Goal: Check status: Check status

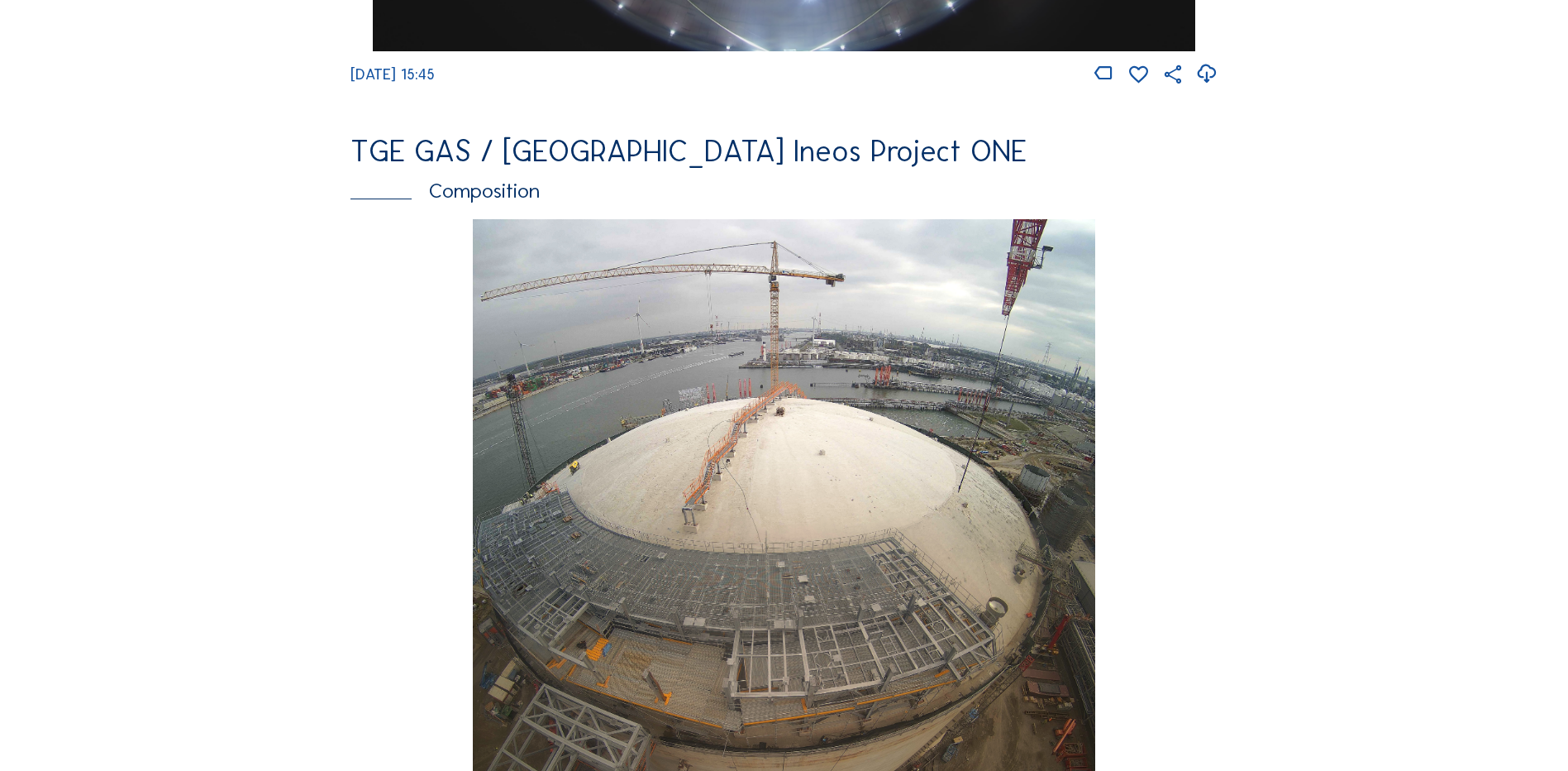
scroll to position [1902, 0]
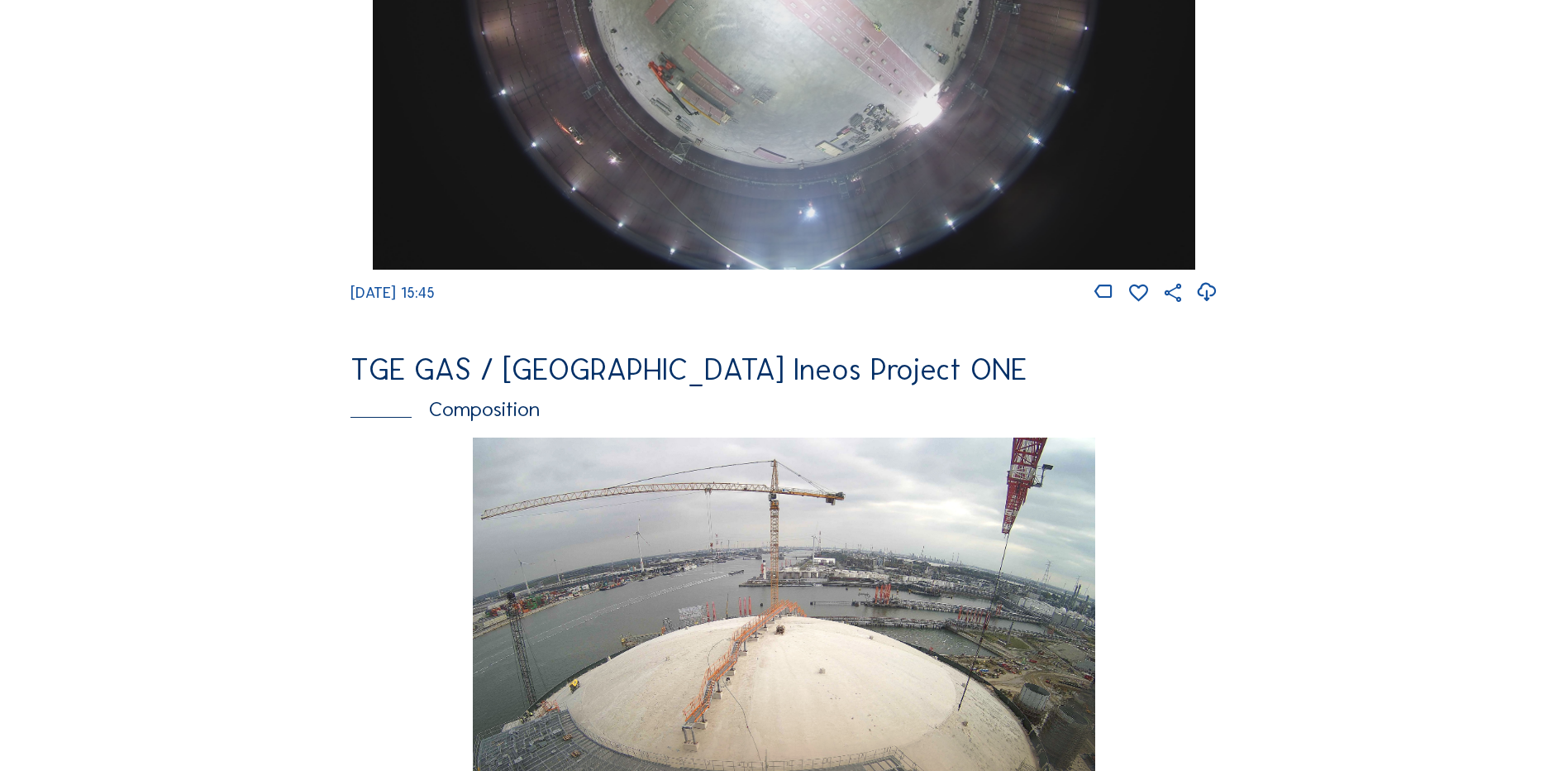
click at [493, 415] on div "Composition" at bounding box center [784, 409] width 867 height 21
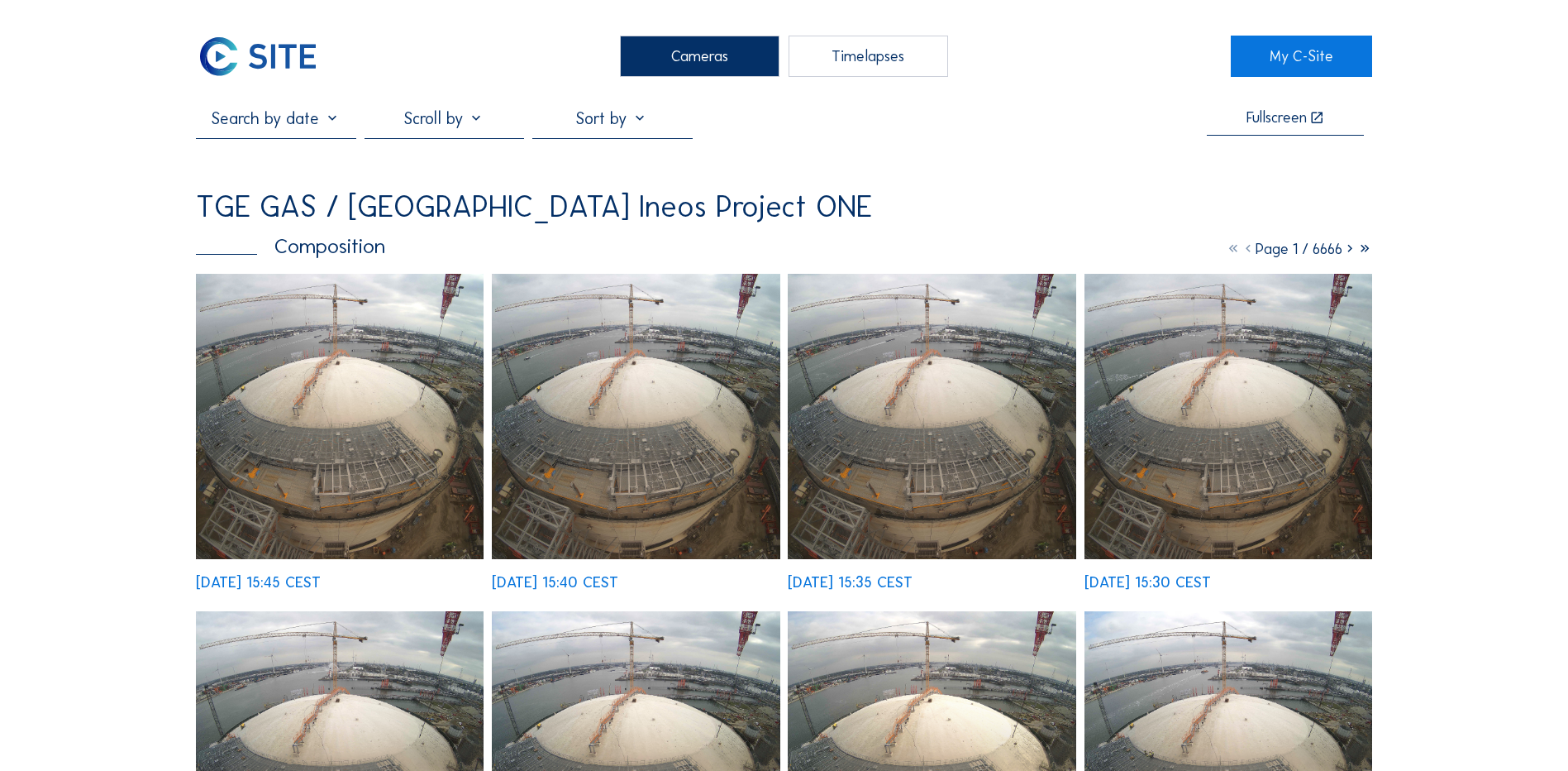
click at [251, 123] on input "text" at bounding box center [275, 118] width 159 height 20
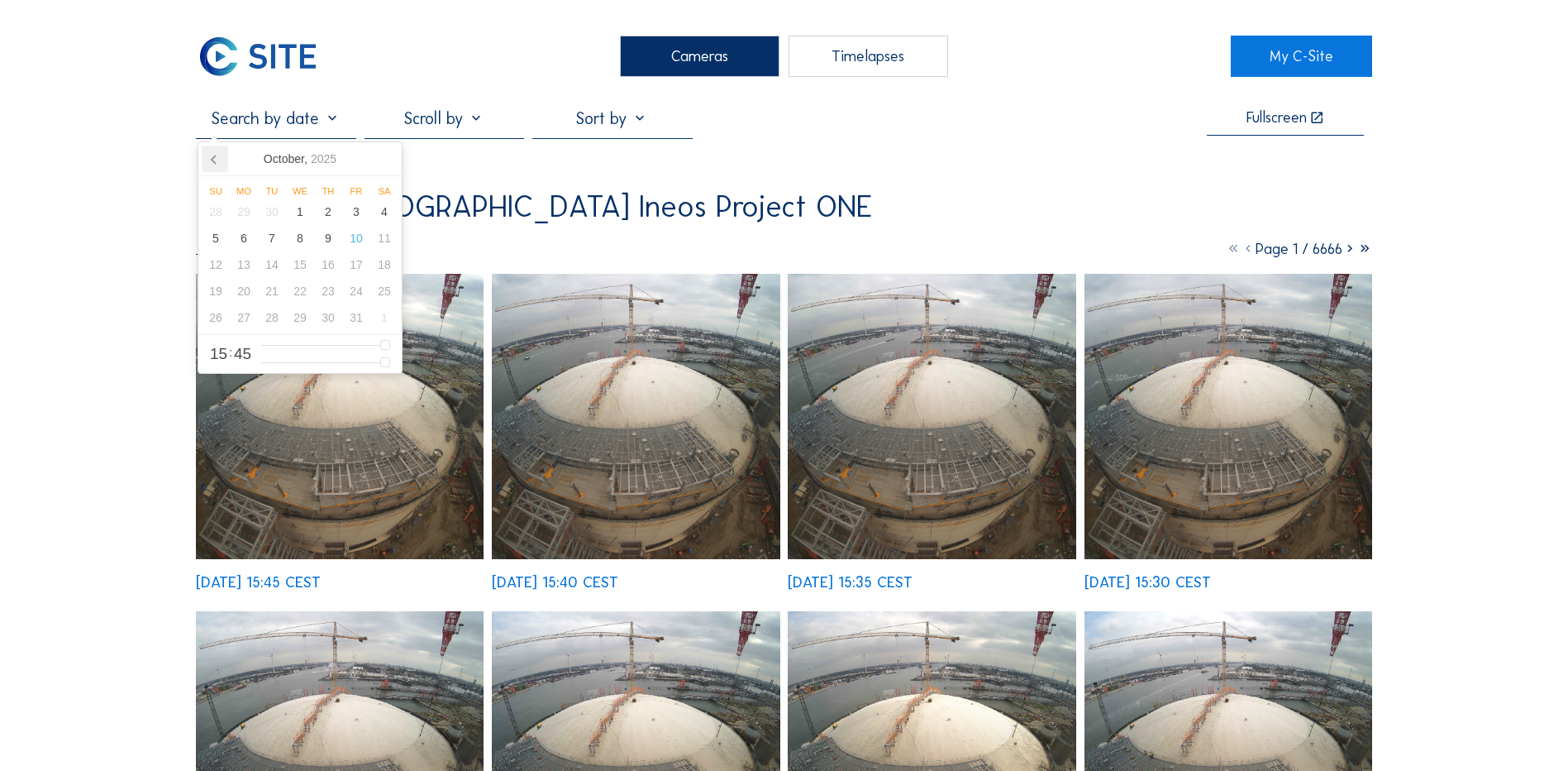
click at [212, 161] on icon at bounding box center [215, 159] width 27 height 27
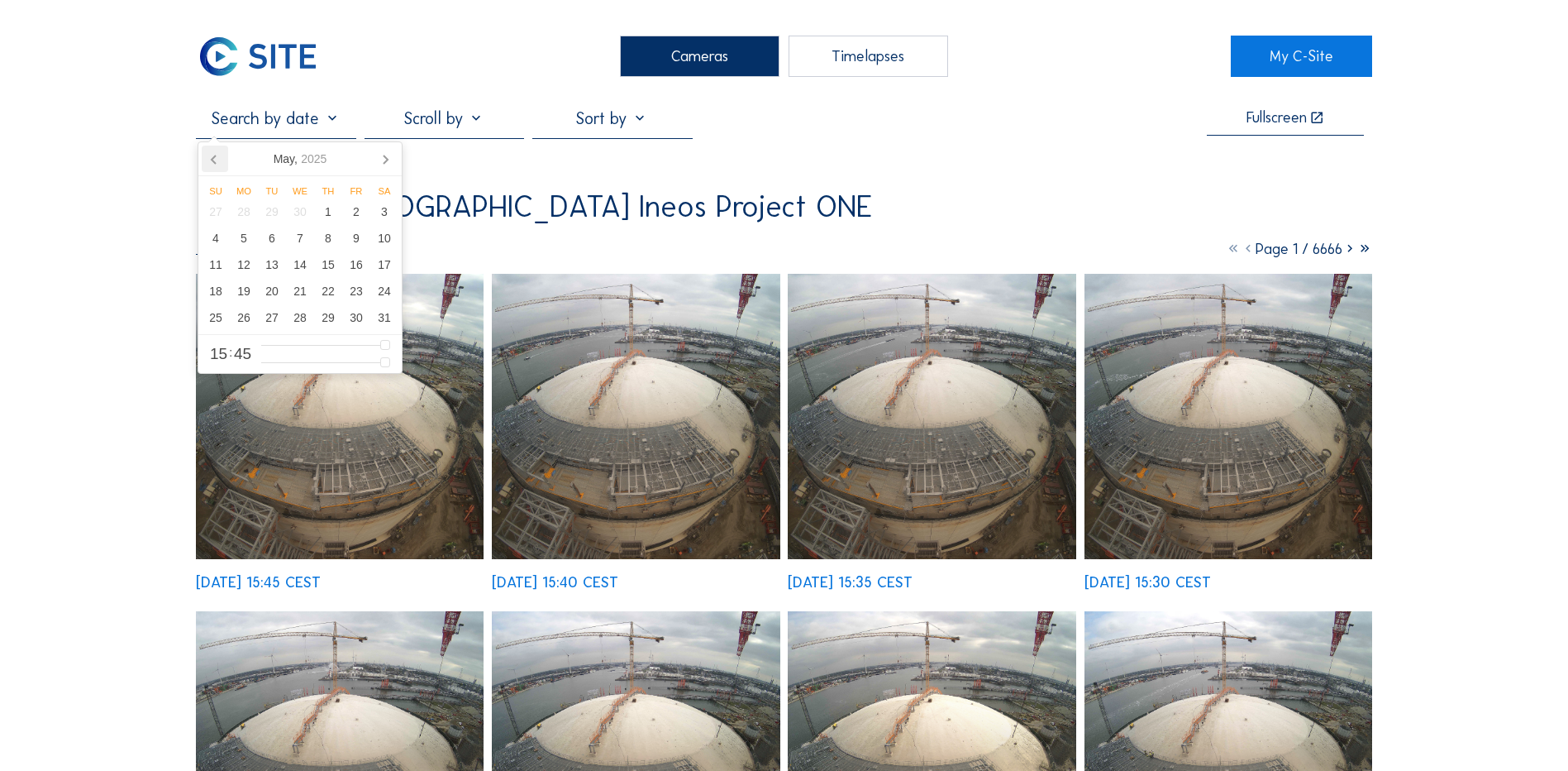
click at [212, 161] on icon at bounding box center [215, 159] width 27 height 27
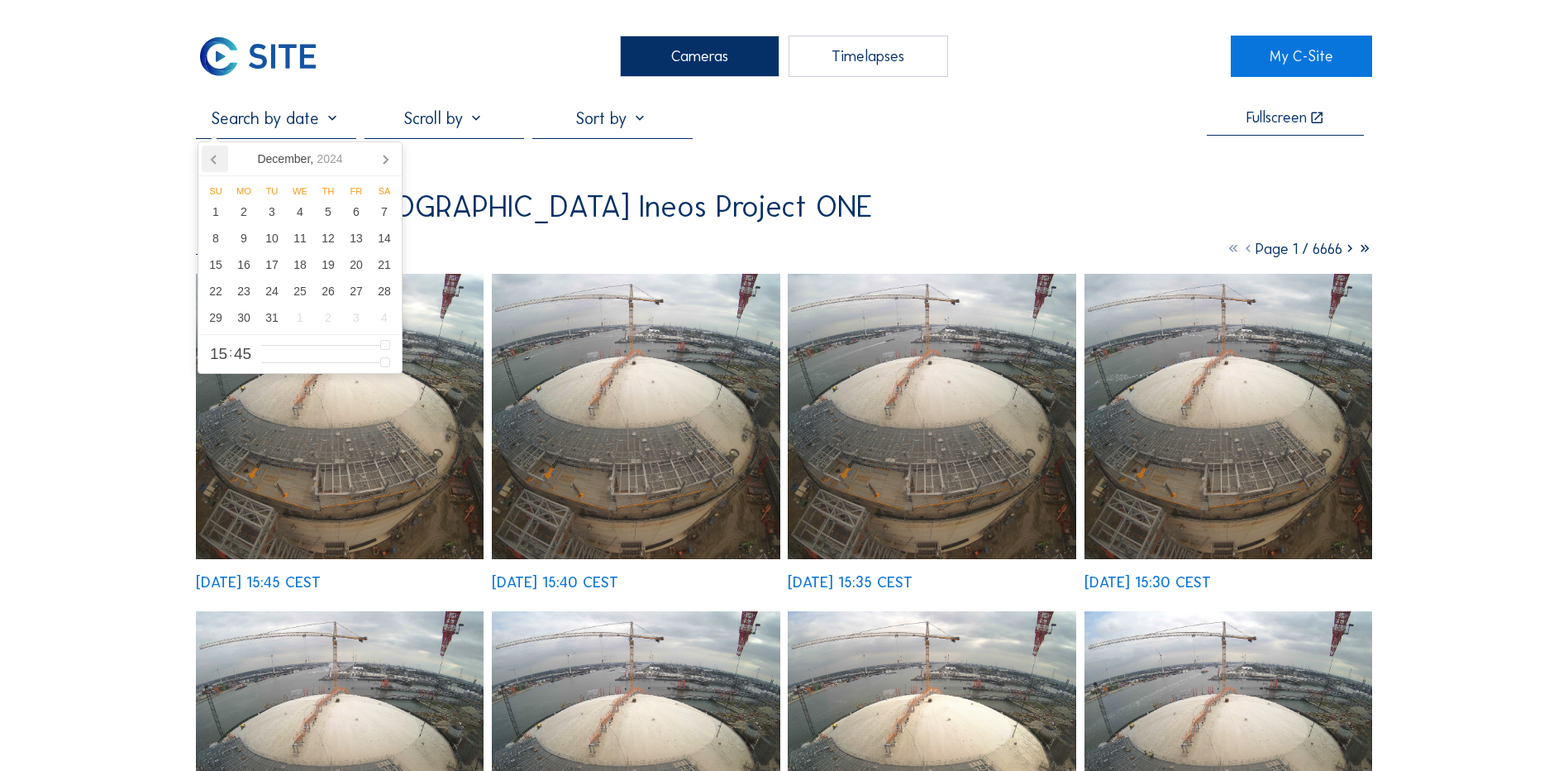
click at [212, 161] on icon at bounding box center [215, 159] width 27 height 27
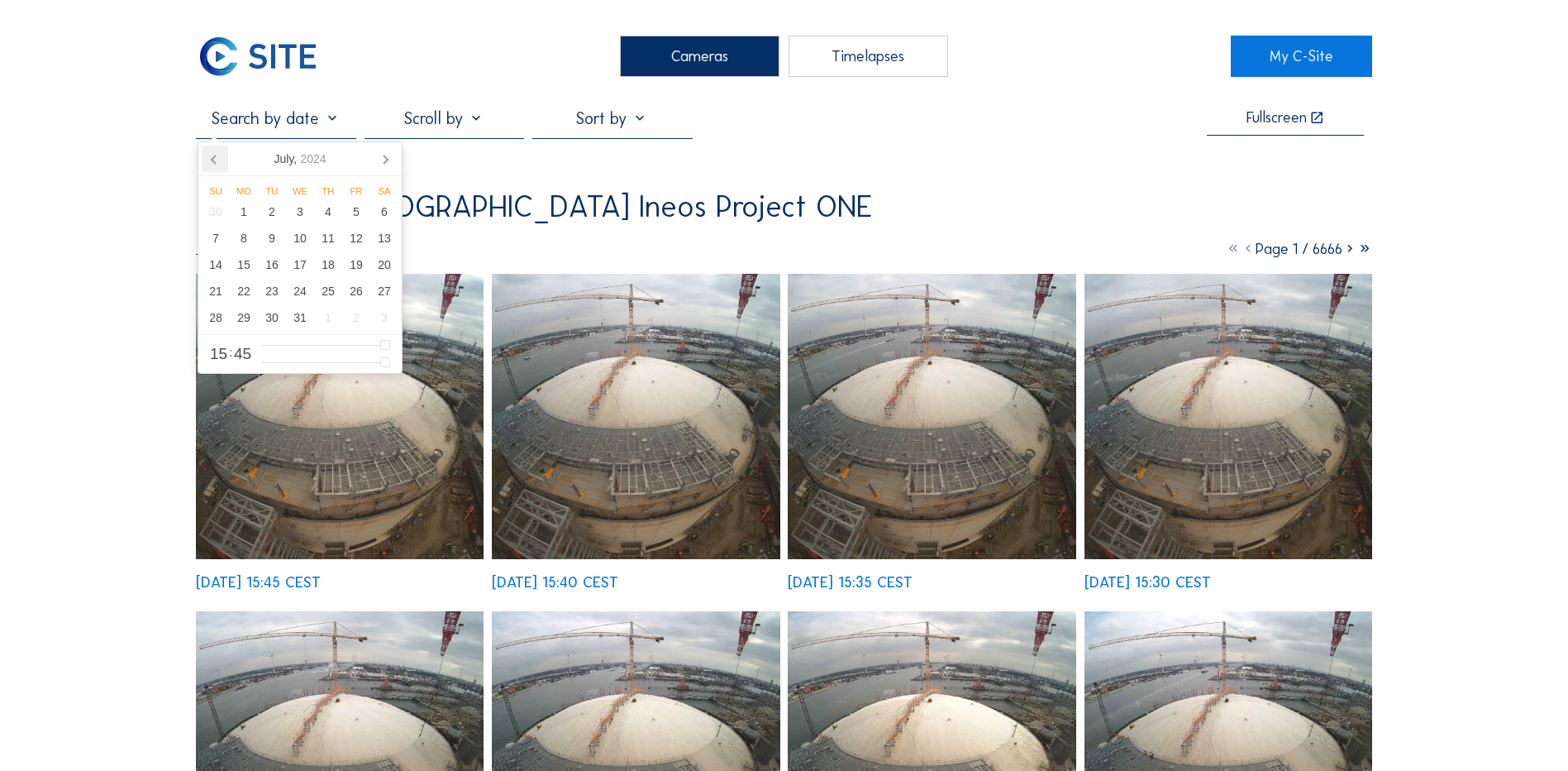
click at [212, 161] on icon at bounding box center [215, 159] width 27 height 27
click at [326, 269] on div "14" at bounding box center [327, 265] width 28 height 27
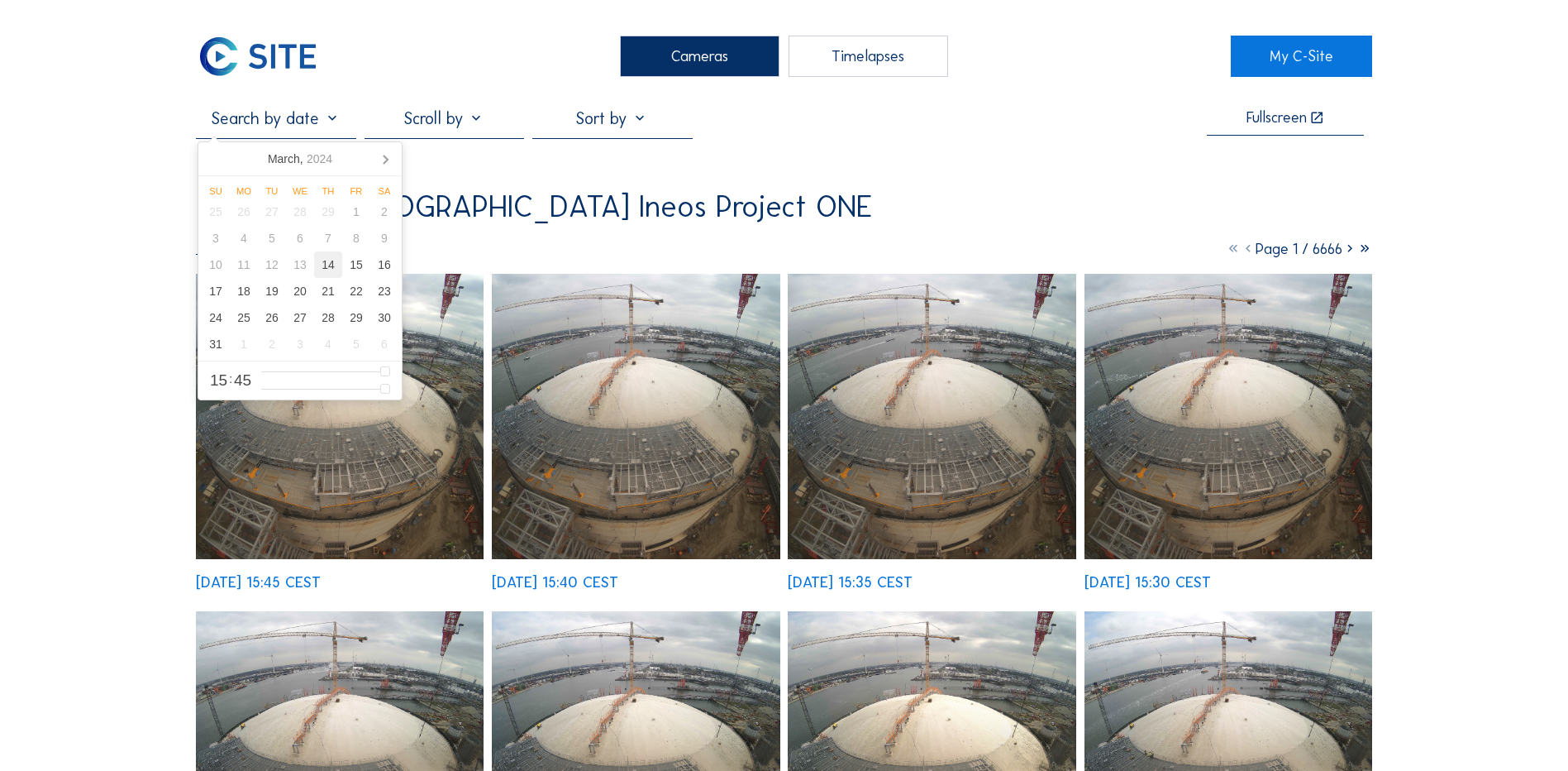
type input "[DATE] 19:45"
type input "19"
